Goal: Information Seeking & Learning: Learn about a topic

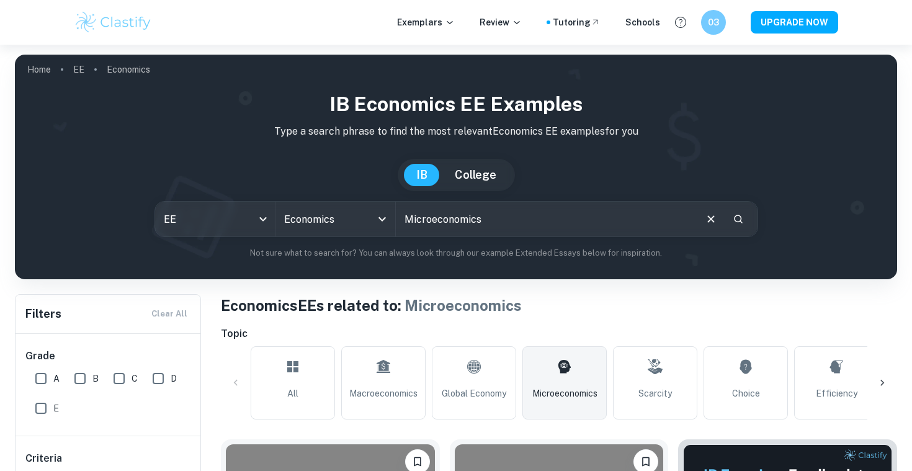
scroll to position [387, 0]
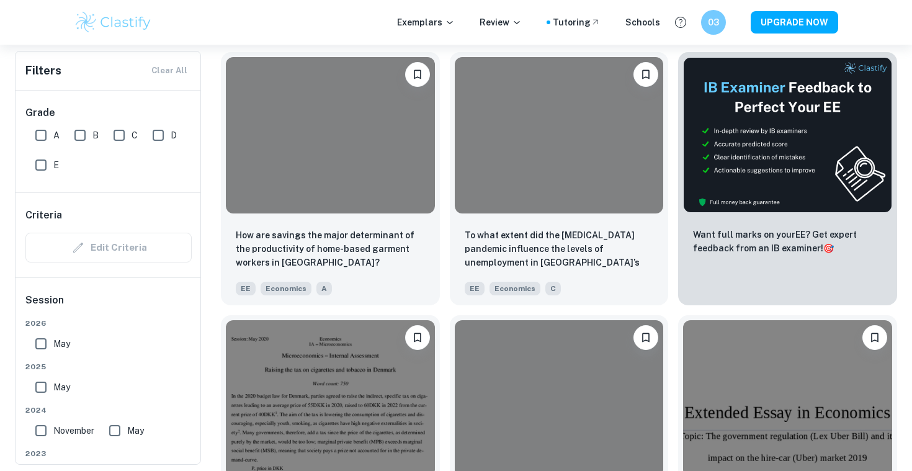
click at [507, 257] on p "To what extent did the [MEDICAL_DATA] pandemic influence the levels of unemploy…" at bounding box center [559, 249] width 189 height 42
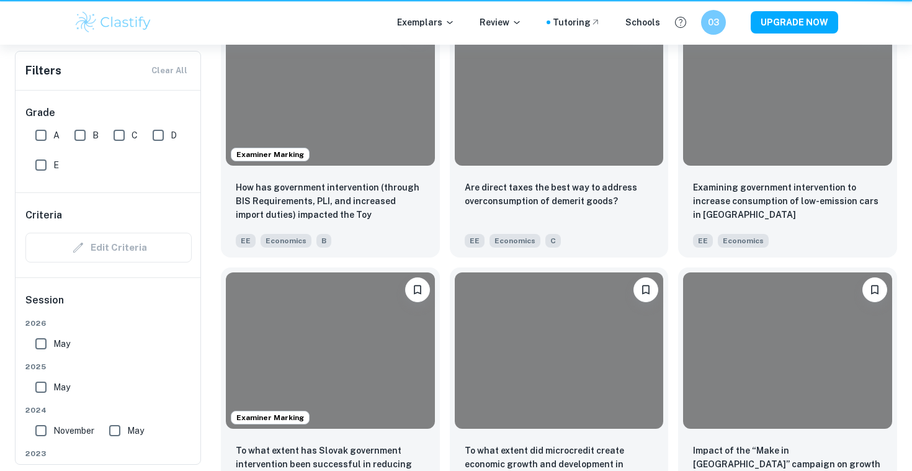
scroll to position [387, 0]
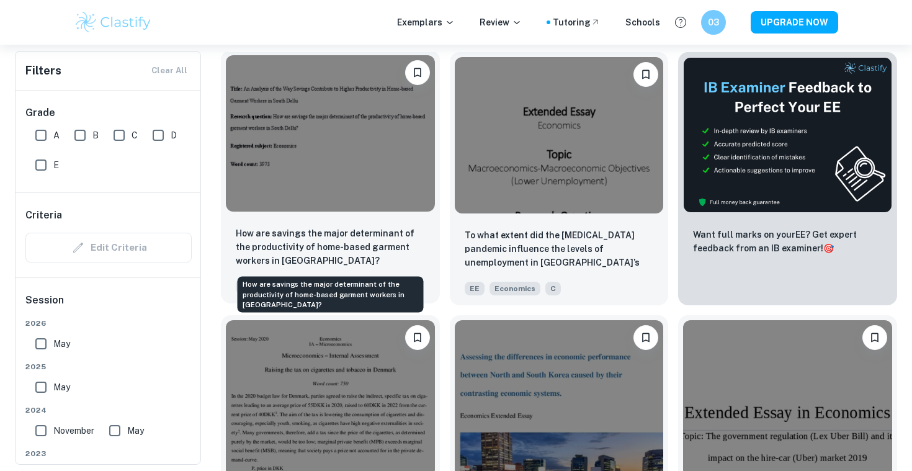
click at [359, 232] on p "How are savings the major determinant of the productivity of home-based garment…" at bounding box center [330, 246] width 189 height 41
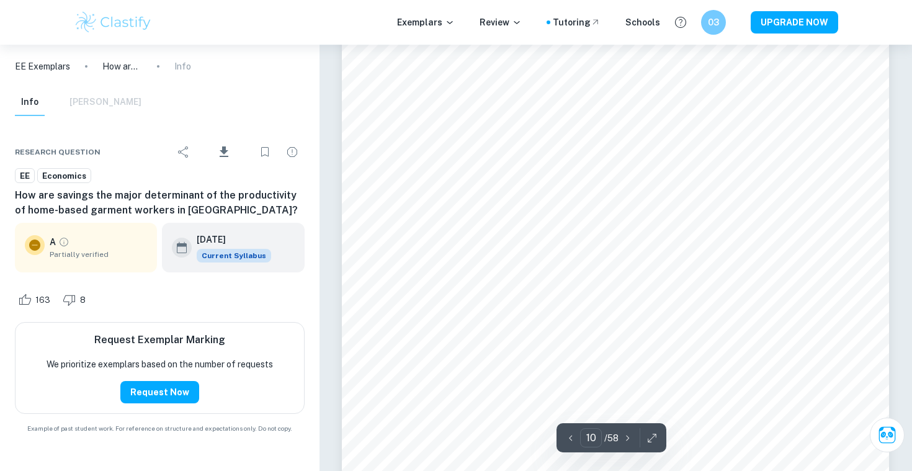
scroll to position [6597, 0]
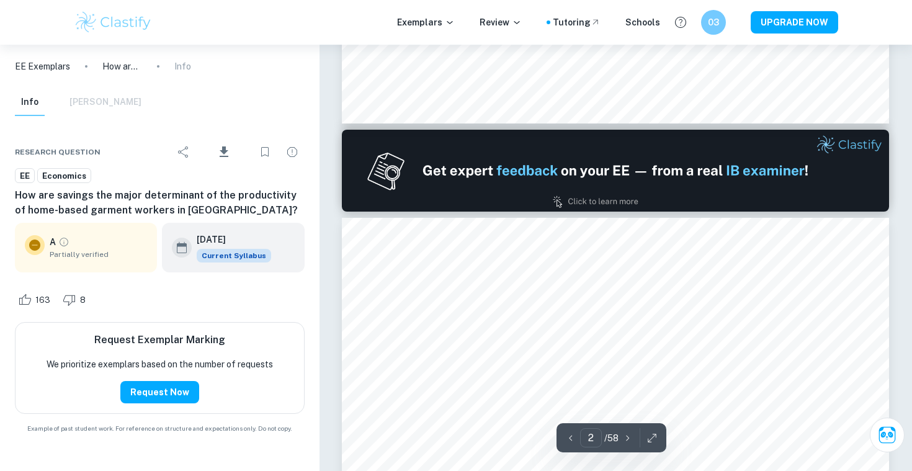
type input "1"
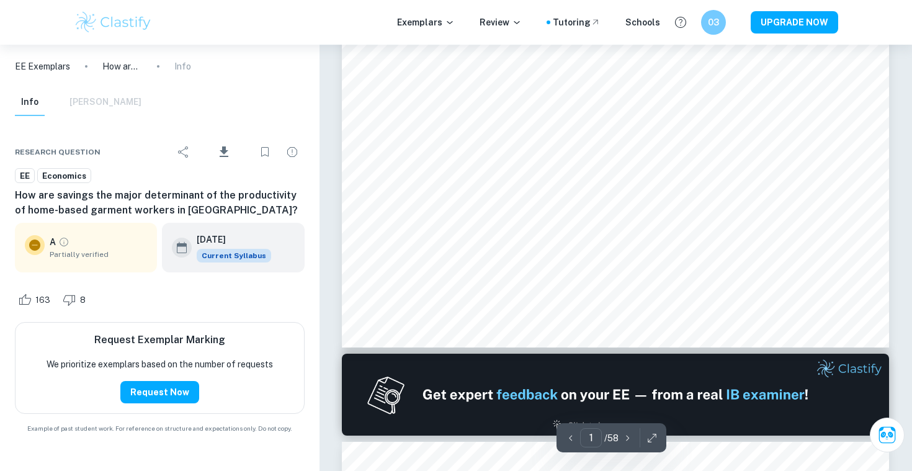
scroll to position [0, 0]
